Goal: Task Accomplishment & Management: Manage account settings

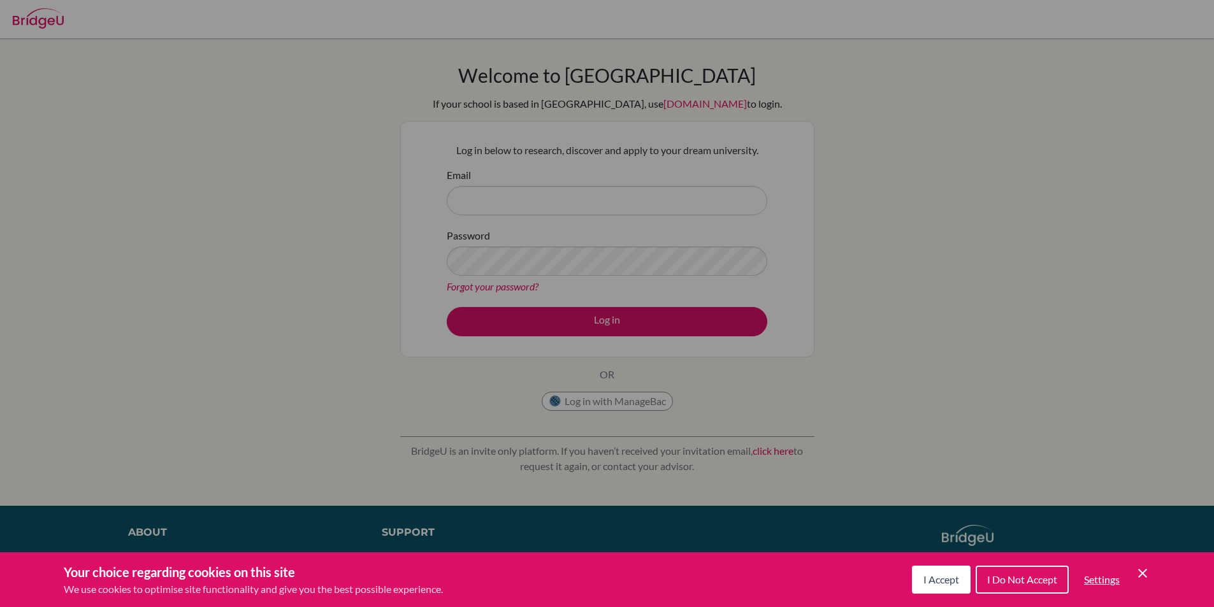
click at [938, 572] on button "I Accept" at bounding box center [941, 580] width 59 height 28
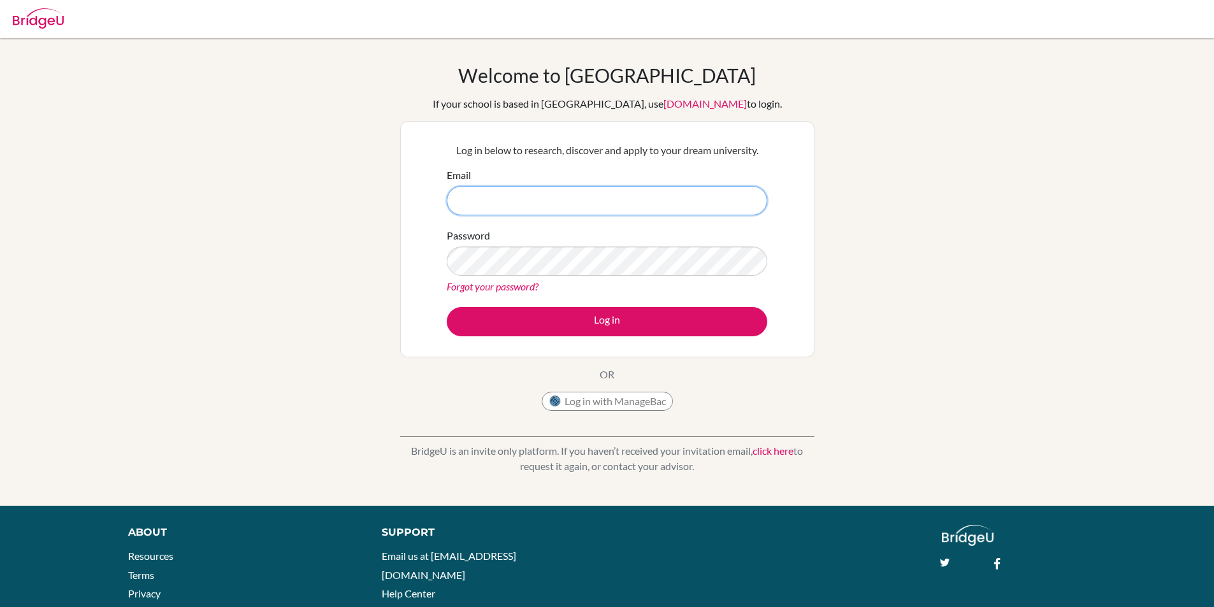
click at [601, 199] on input "Email" at bounding box center [607, 200] width 320 height 29
click at [447, 307] on button "Log in" at bounding box center [607, 321] width 320 height 29
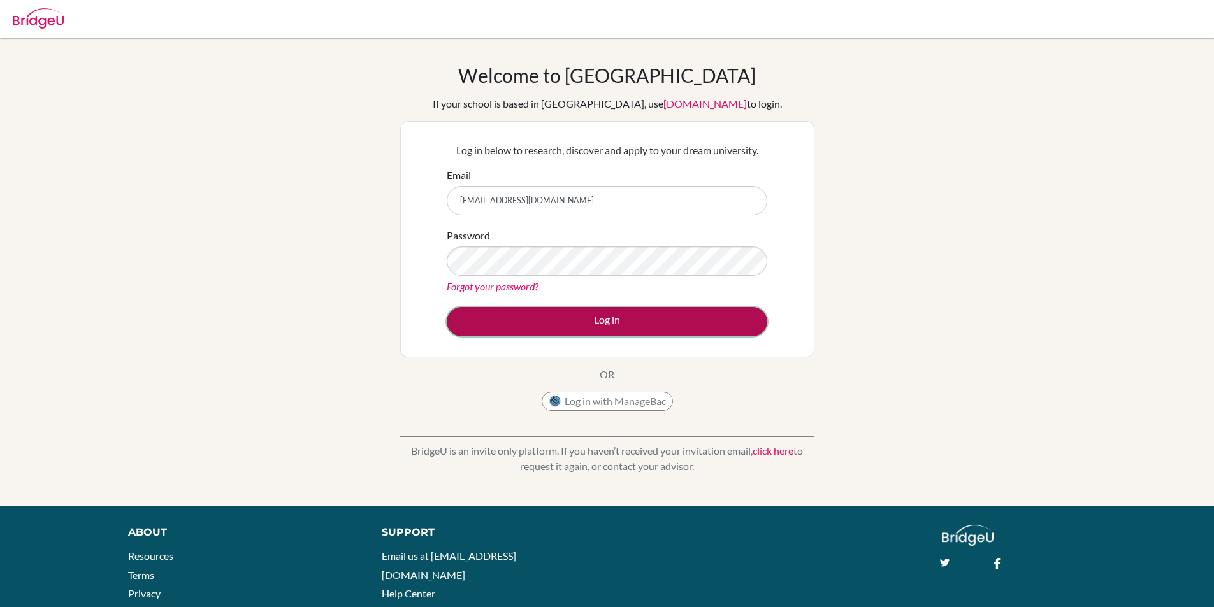
click at [621, 324] on button "Log in" at bounding box center [607, 321] width 320 height 29
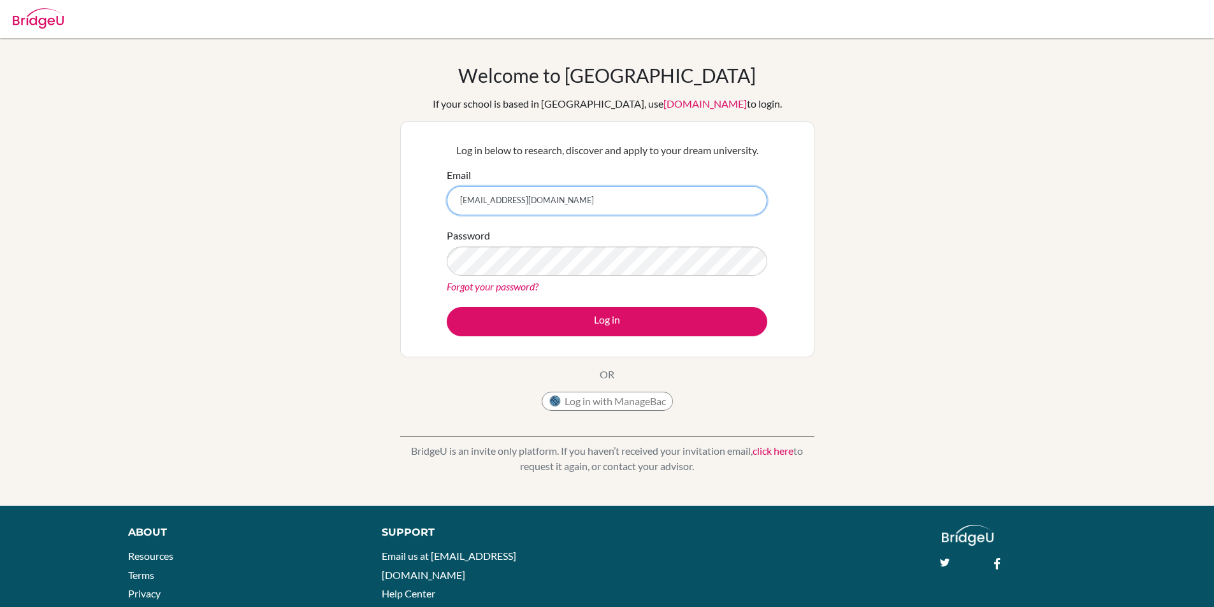
drag, startPoint x: 608, startPoint y: 205, endPoint x: 524, endPoint y: 209, distance: 84.2
click at [524, 209] on input "takudzwa.virima@STUDENT.MCC.AC.ZW" at bounding box center [607, 200] width 320 height 29
type input "[EMAIL_ADDRESS][DOMAIN_NAME]"
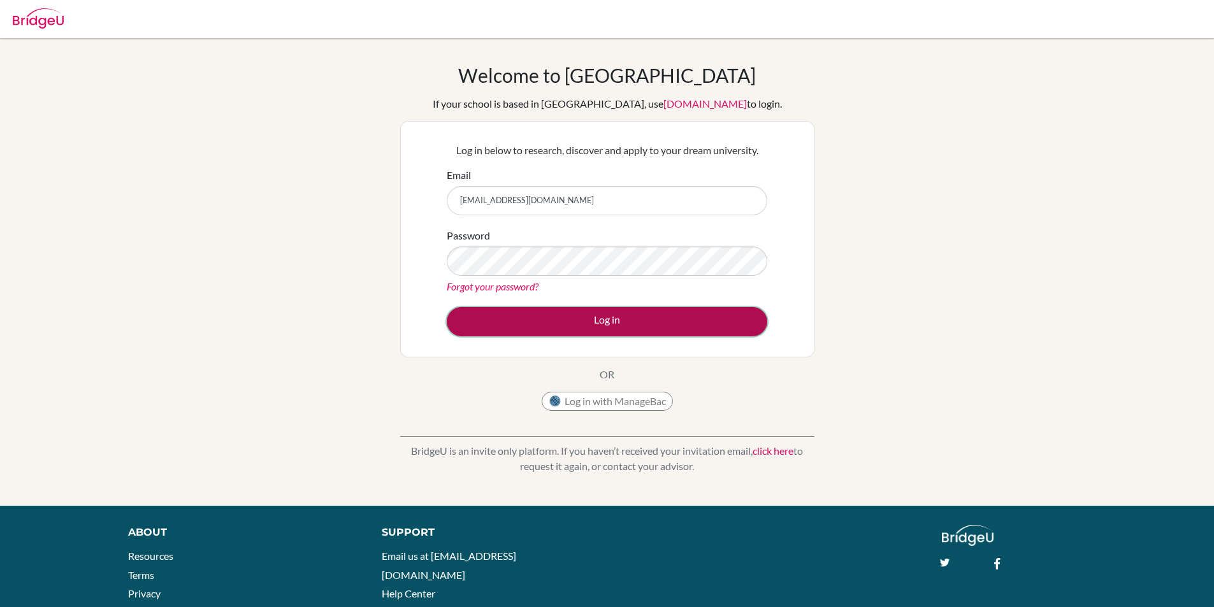
click at [578, 312] on button "Log in" at bounding box center [607, 321] width 320 height 29
click at [561, 311] on button "Log in" at bounding box center [607, 321] width 320 height 29
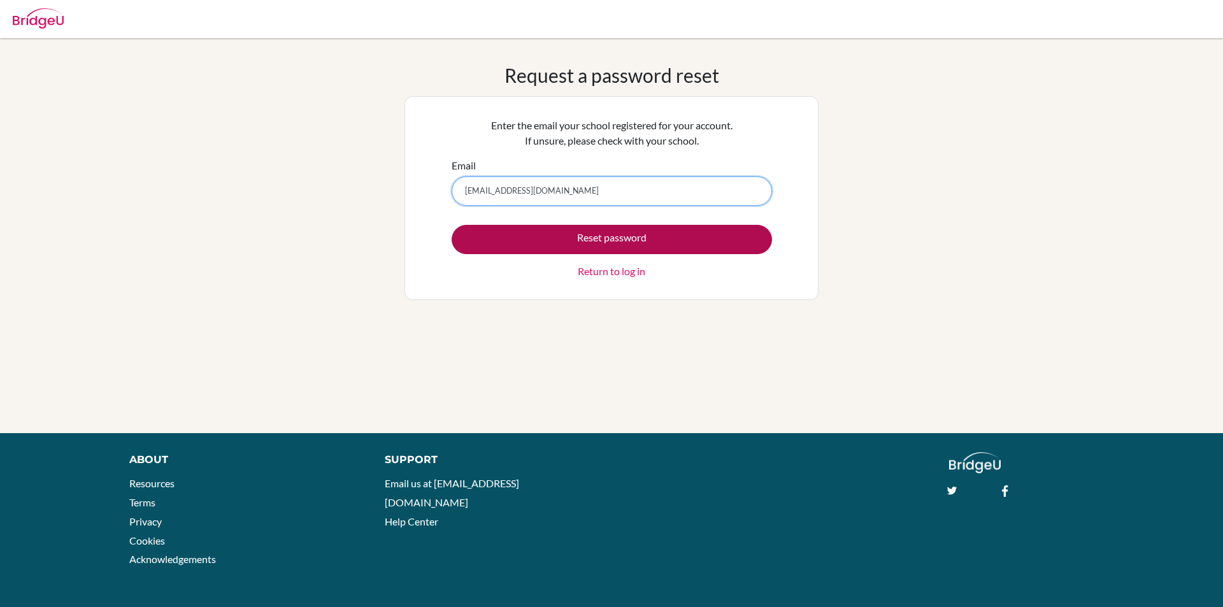
type input "takudzwa.virima@student.mcc.ac.zw"
drag, startPoint x: 724, startPoint y: 249, endPoint x: 733, endPoint y: 286, distance: 38.0
click at [733, 286] on div "Enter the email your school registered for your account. If unsure, please chec…" at bounding box center [611, 198] width 336 height 177
click at [636, 241] on button "Reset password" at bounding box center [612, 239] width 320 height 29
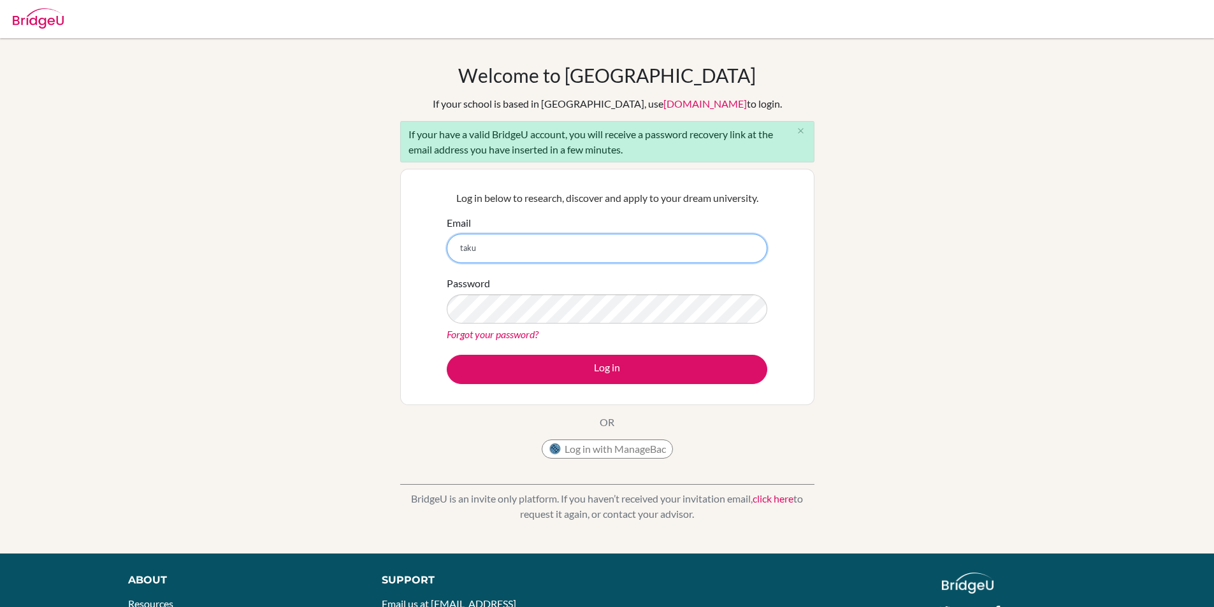
type input "takudzwa.virima@student.mcc.ac.zw"
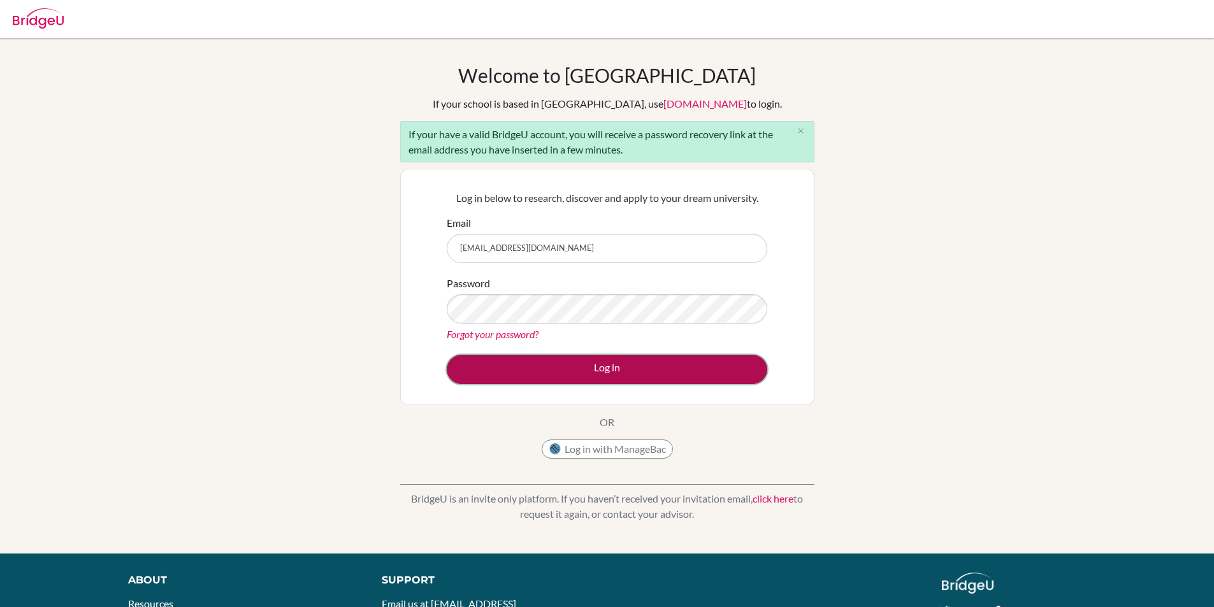
click at [583, 359] on button "Log in" at bounding box center [607, 369] width 320 height 29
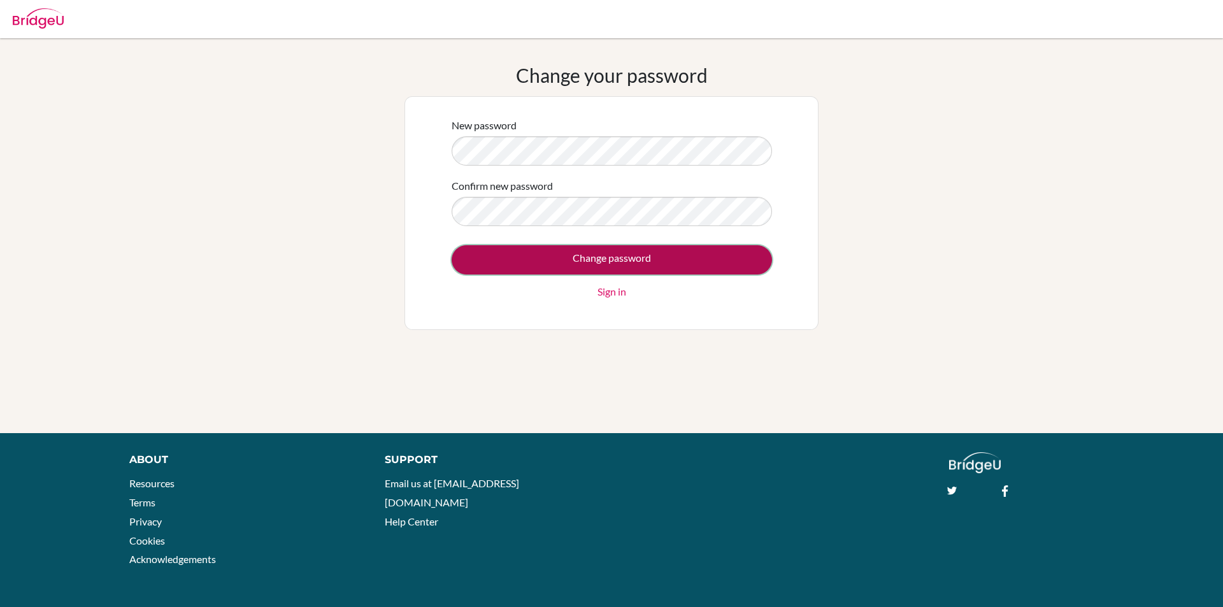
click at [607, 270] on input "Change password" at bounding box center [612, 259] width 320 height 29
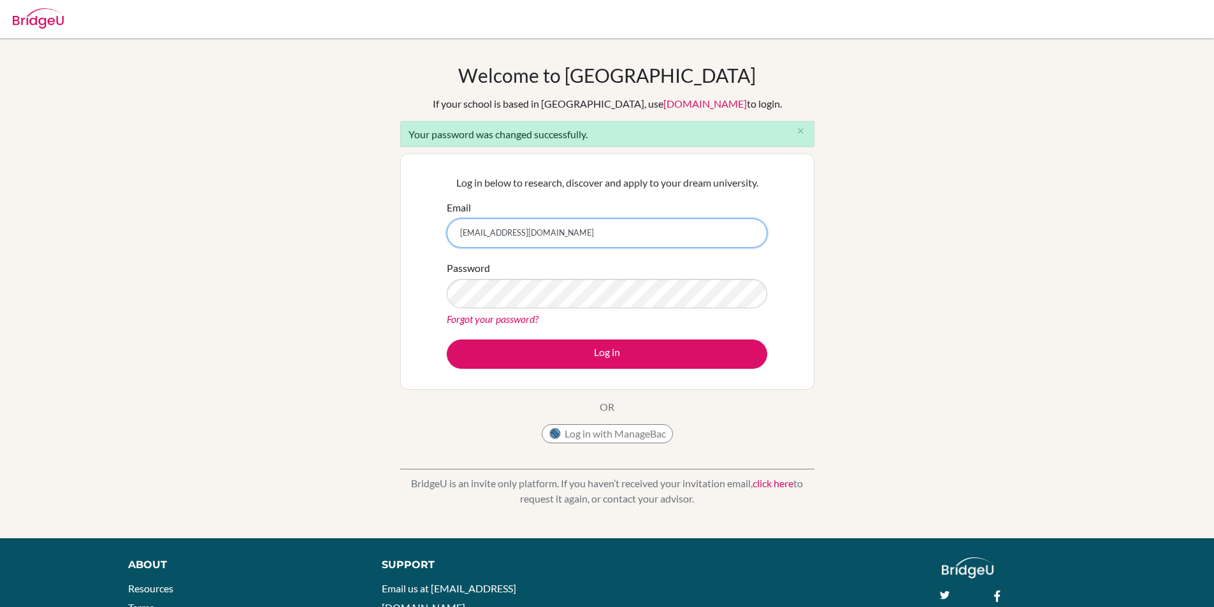
type input "[EMAIL_ADDRESS][DOMAIN_NAME]"
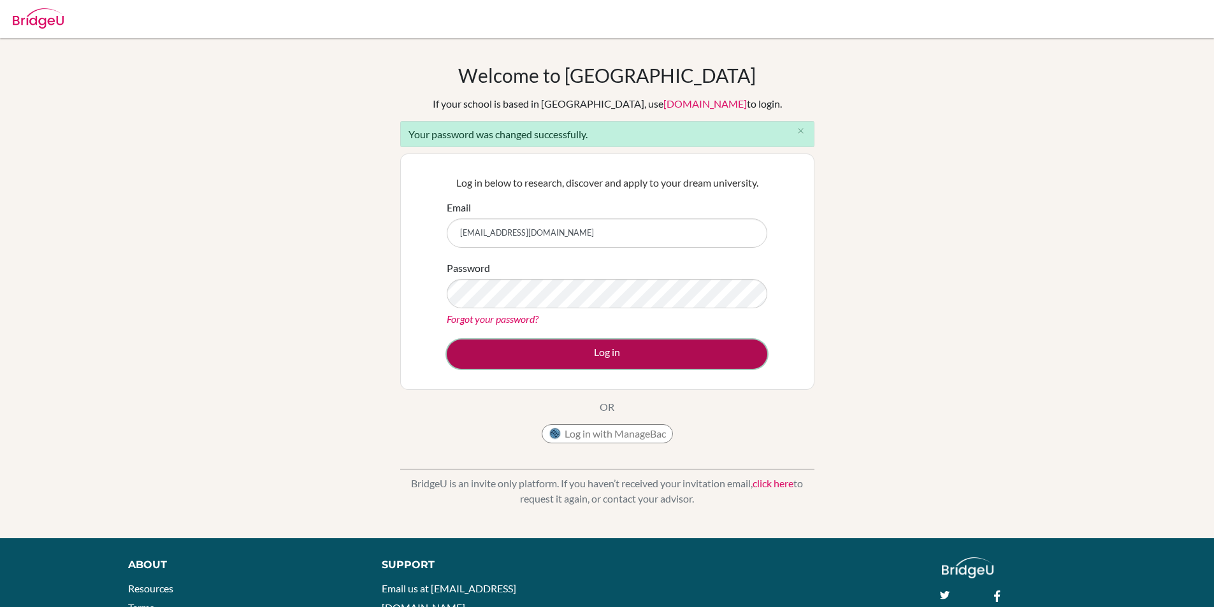
click at [558, 345] on button "Log in" at bounding box center [607, 354] width 320 height 29
